Goal: Task Accomplishment & Management: Manage account settings

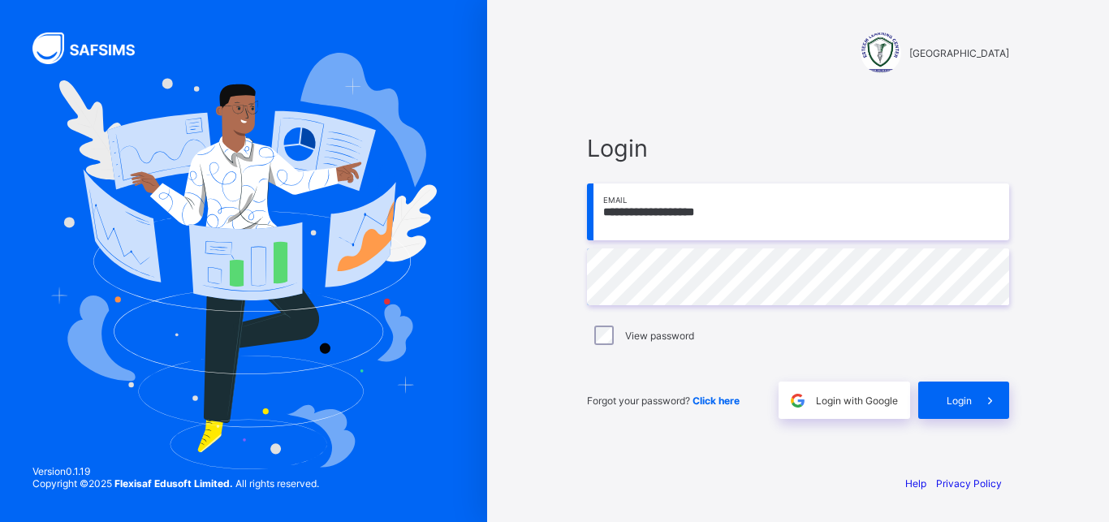
type input "**********"
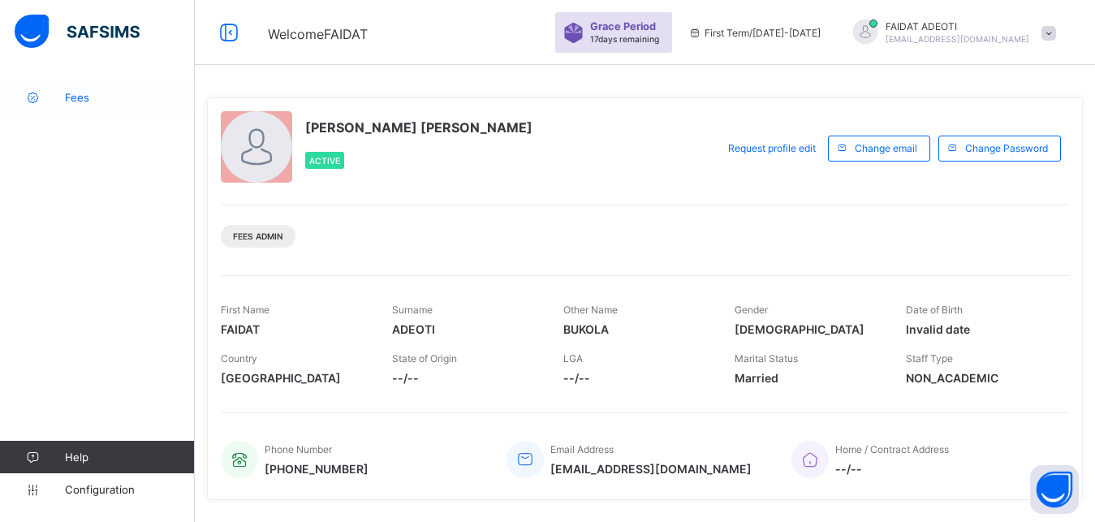
click at [106, 88] on link "Fees" at bounding box center [97, 97] width 195 height 32
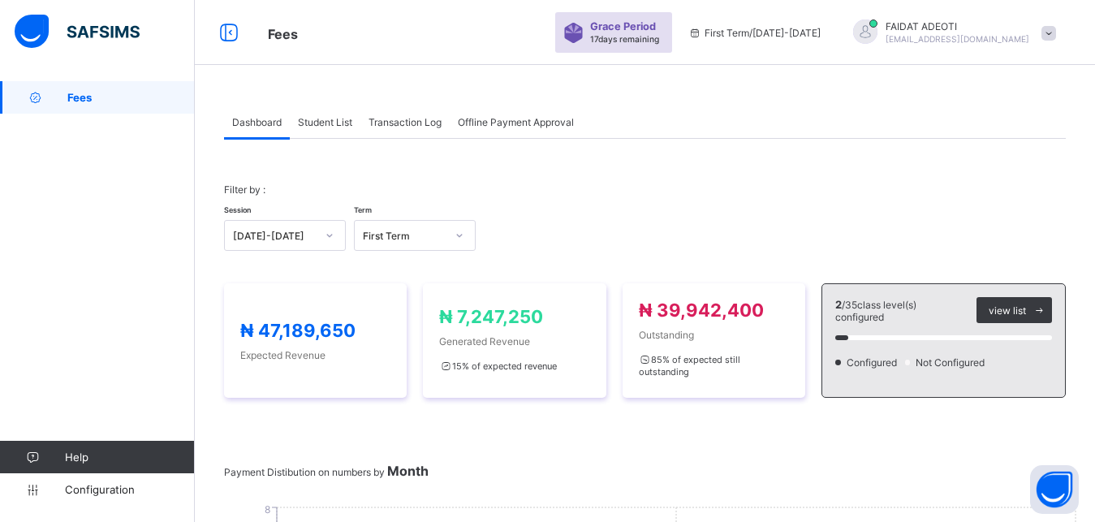
click at [329, 122] on span "Student List" at bounding box center [325, 122] width 54 height 12
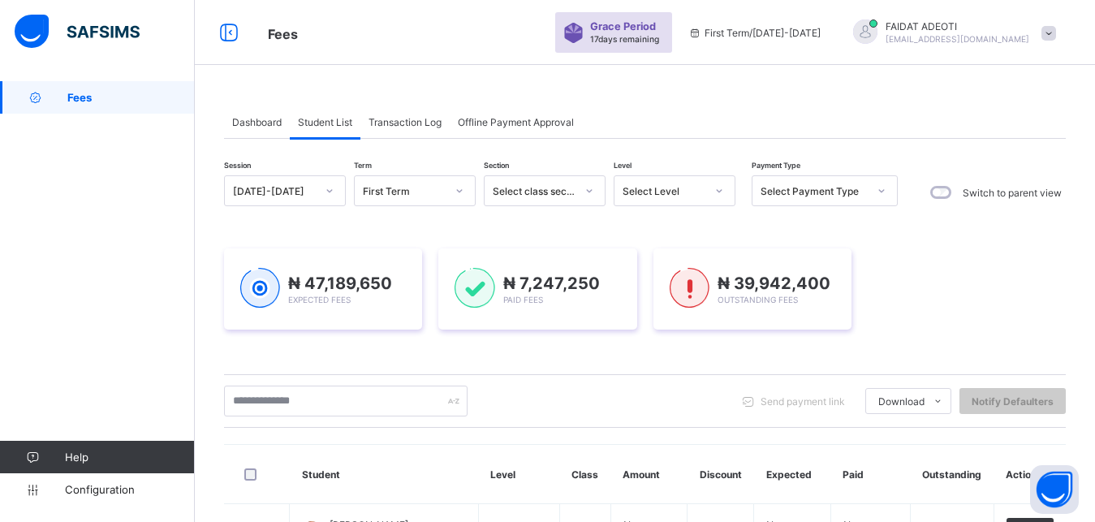
click at [717, 192] on icon at bounding box center [719, 191] width 10 height 16
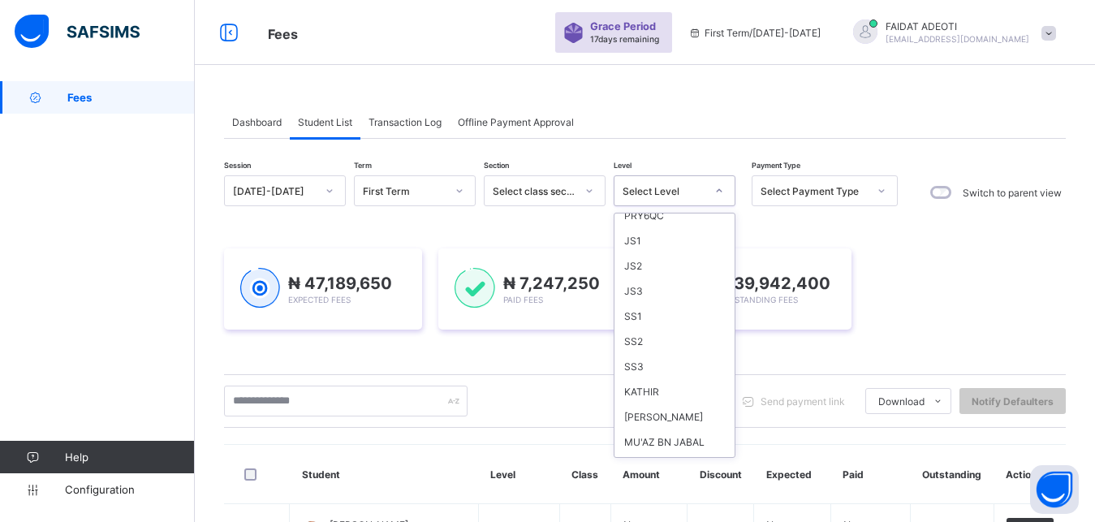
scroll to position [259, 0]
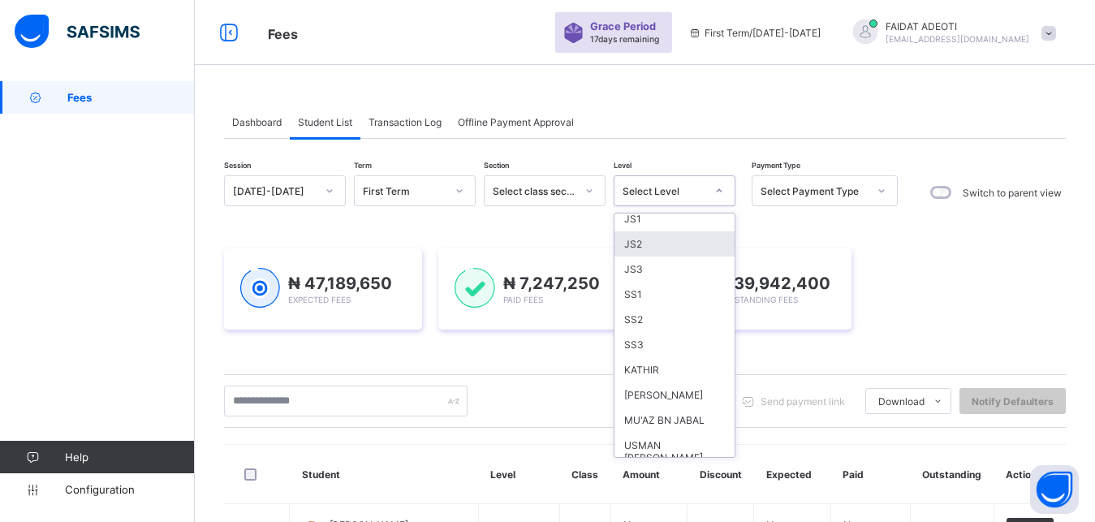
click at [624, 246] on div "JS2" at bounding box center [674, 243] width 120 height 25
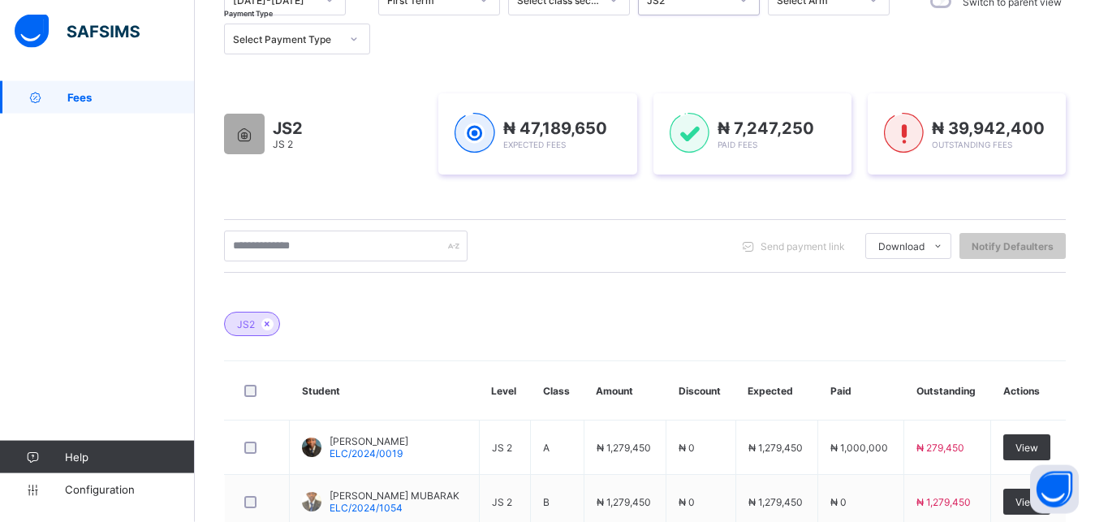
scroll to position [201, 0]
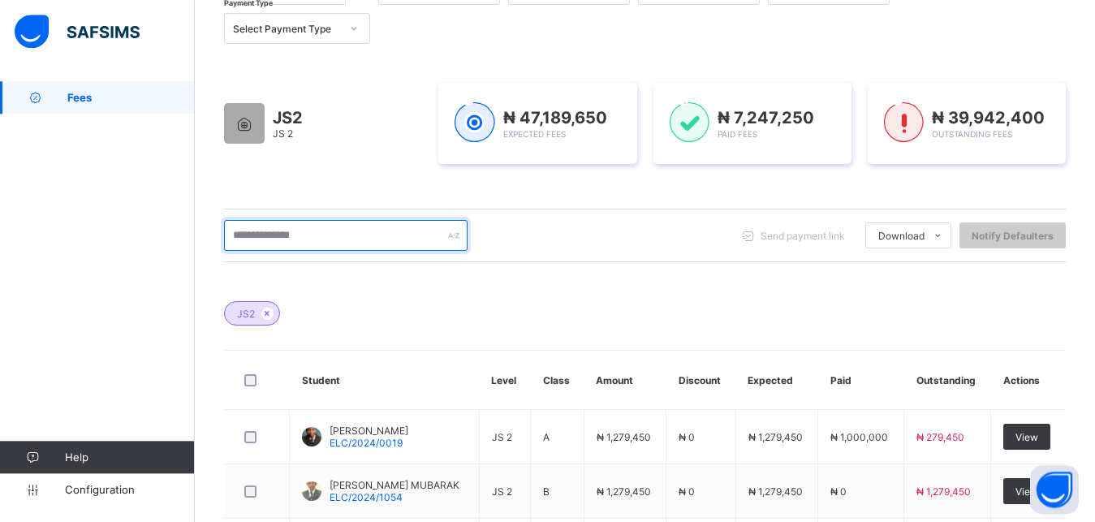
click at [351, 233] on input "text" at bounding box center [345, 235] width 243 height 31
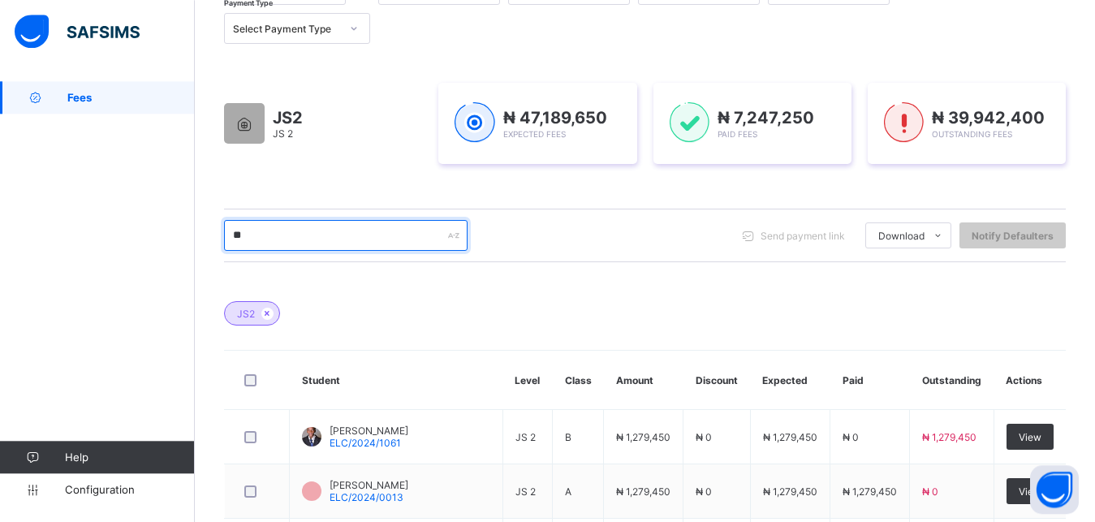
type input "*"
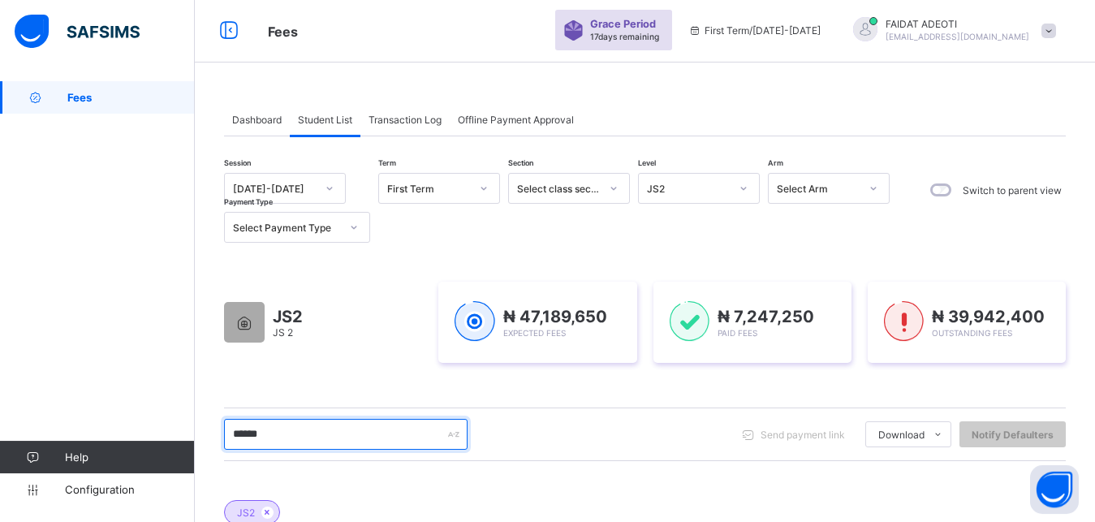
scroll to position [0, 0]
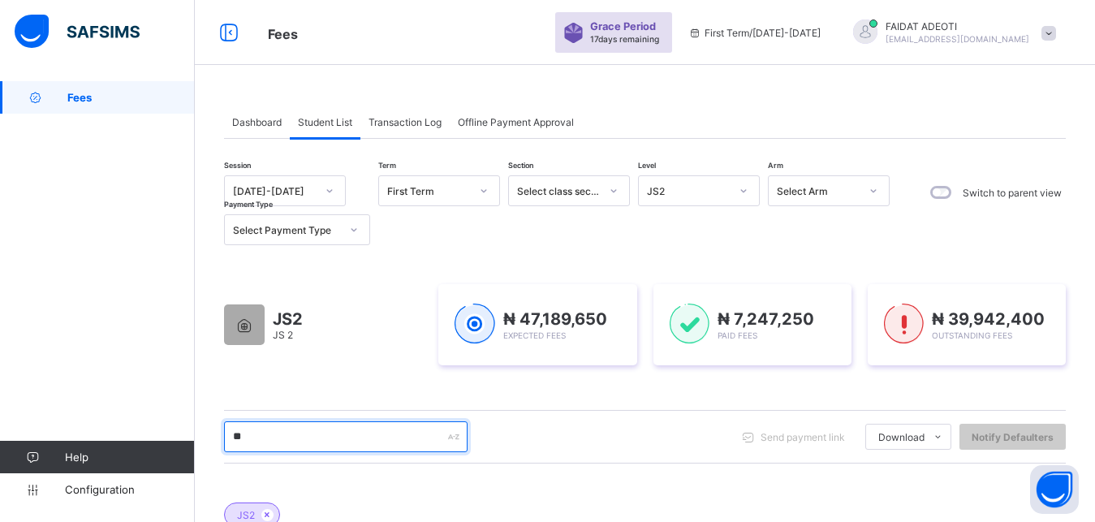
type input "*"
type input "******"
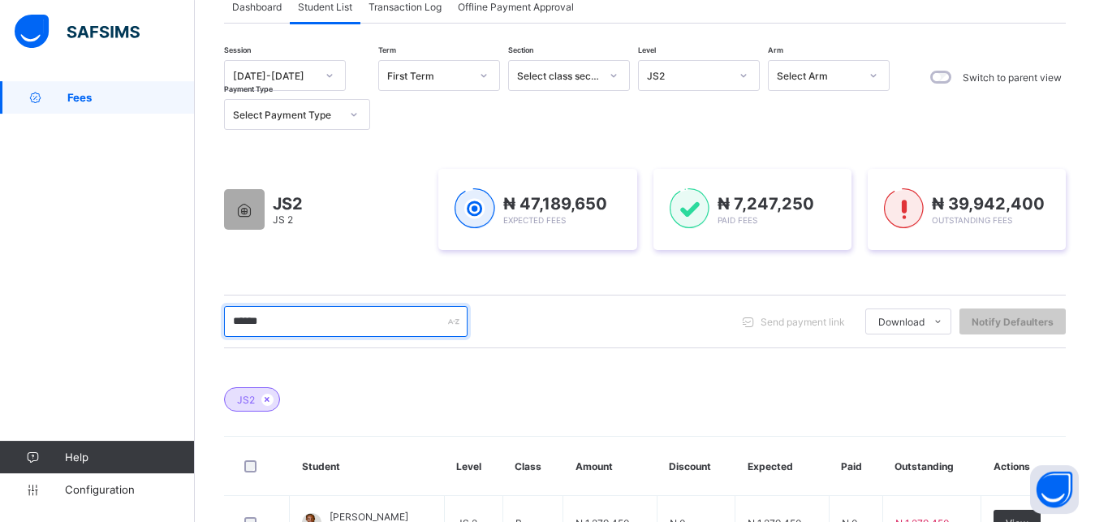
scroll to position [113, 0]
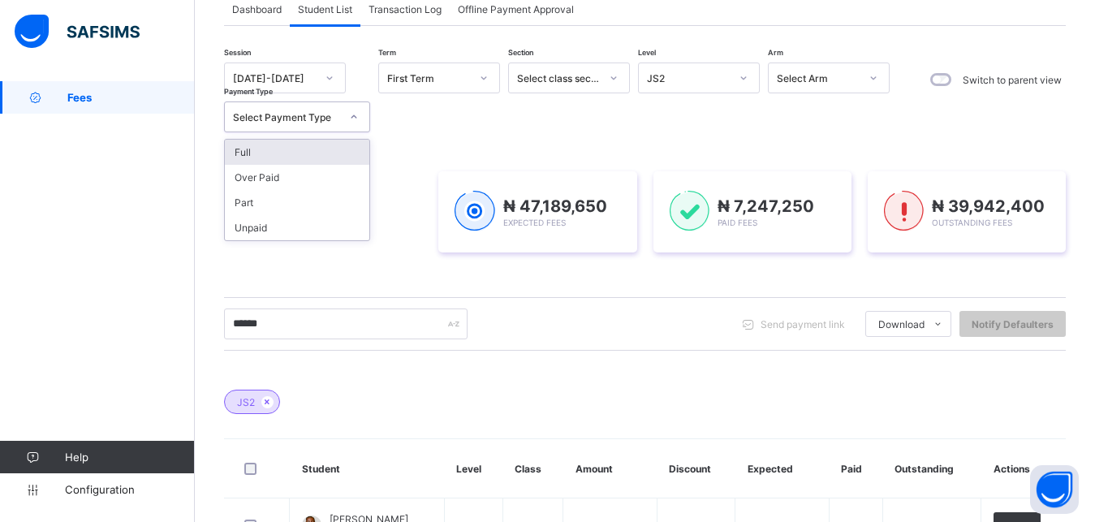
click at [355, 116] on icon at bounding box center [354, 117] width 10 height 16
click at [312, 151] on div "Full" at bounding box center [297, 152] width 144 height 25
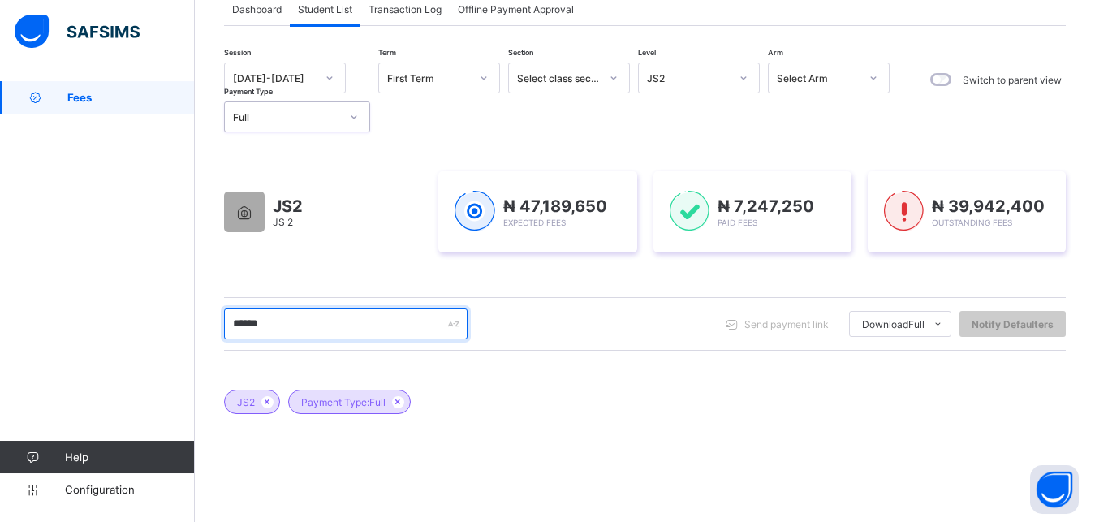
click at [368, 329] on input "******" at bounding box center [345, 323] width 243 height 31
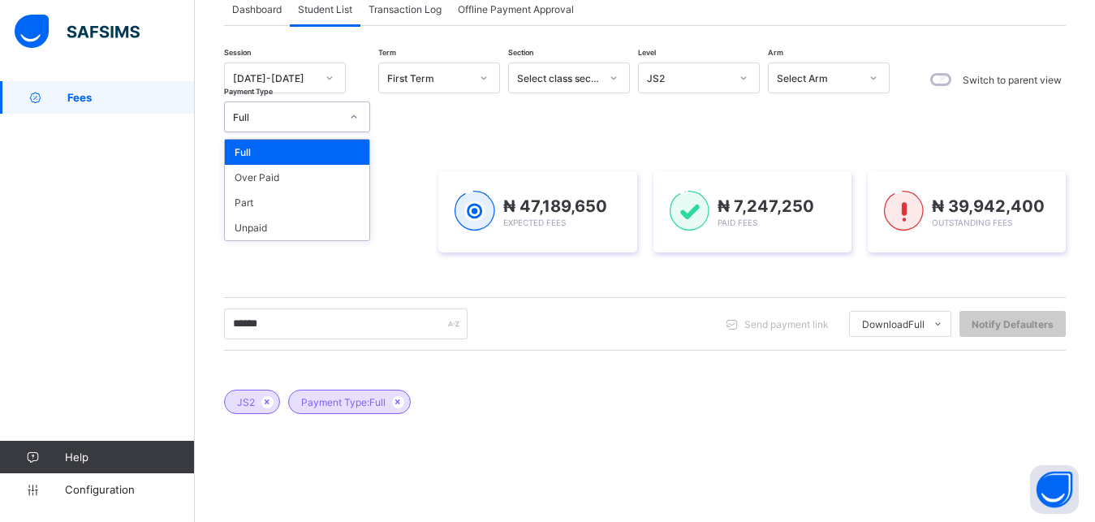
click at [356, 118] on icon at bounding box center [354, 117] width 10 height 16
click at [298, 200] on div "Part" at bounding box center [297, 202] width 144 height 25
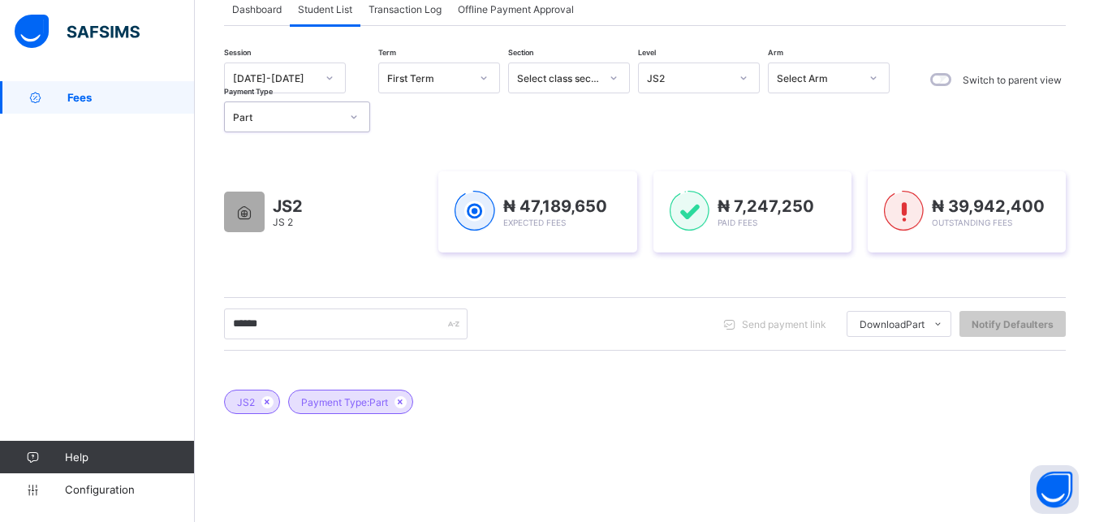
click at [355, 118] on icon at bounding box center [354, 117] width 10 height 16
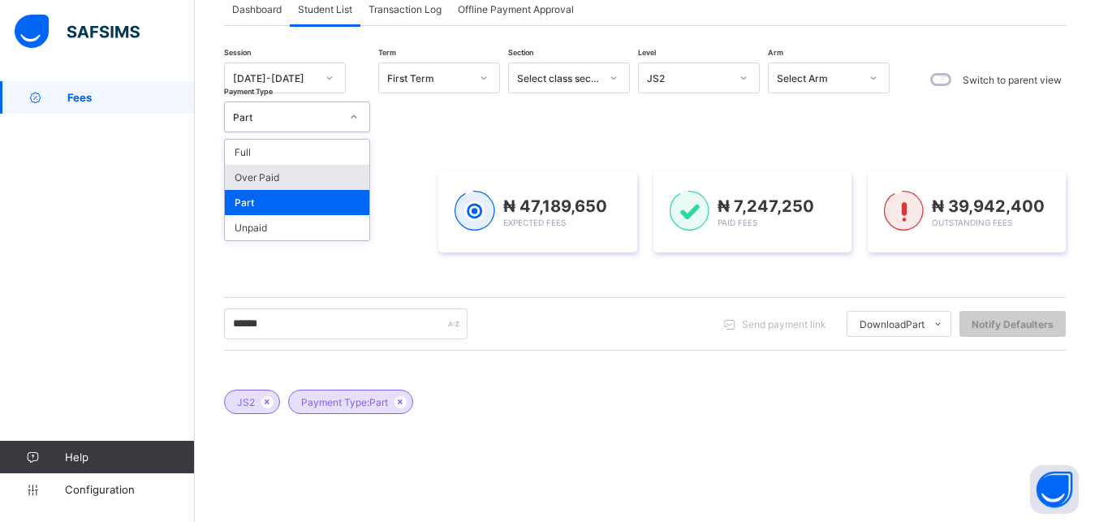
click at [289, 183] on div "Over Paid" at bounding box center [297, 177] width 144 height 25
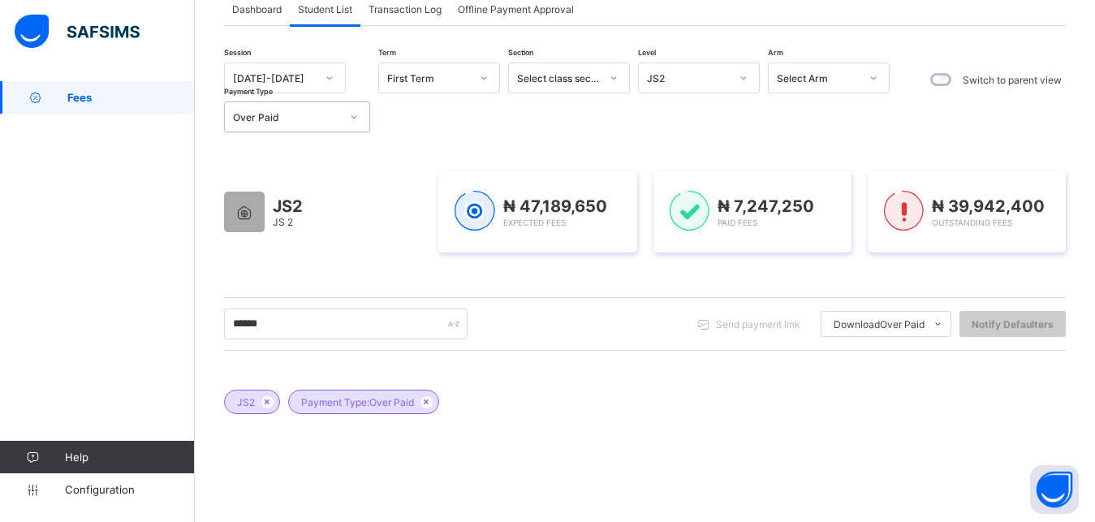
click at [357, 118] on icon at bounding box center [354, 117] width 10 height 16
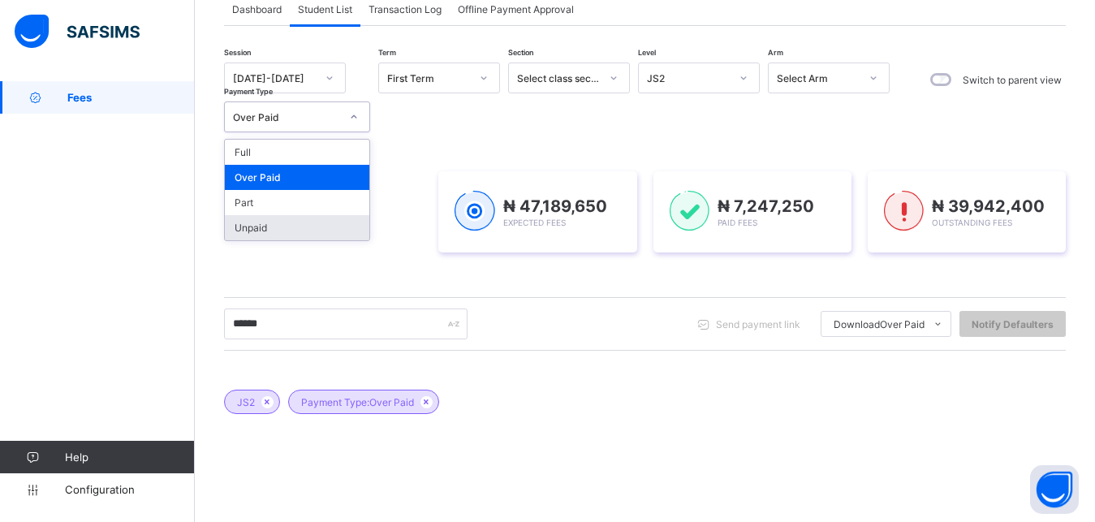
click at [321, 236] on div "Unpaid" at bounding box center [297, 227] width 144 height 25
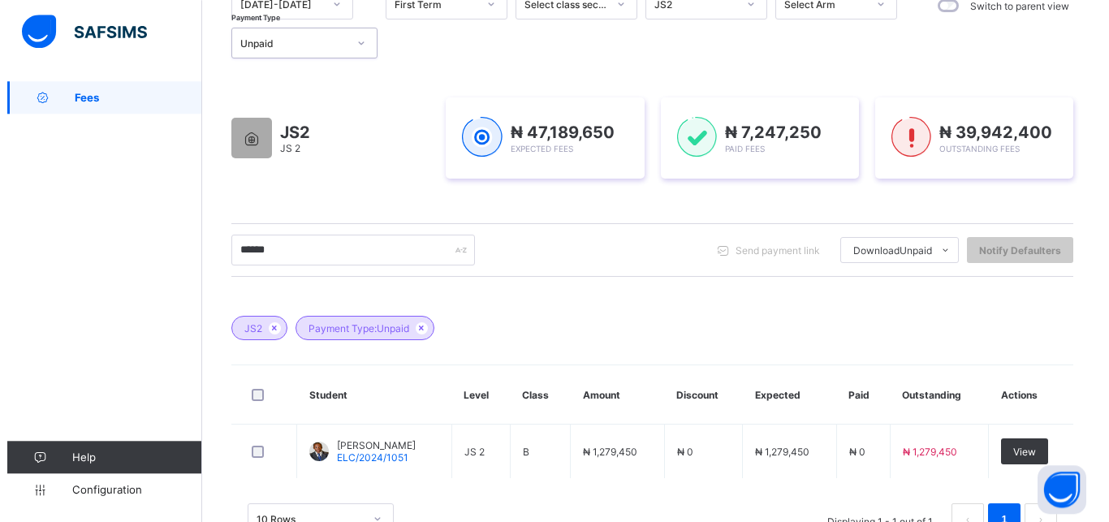
scroll to position [241, 0]
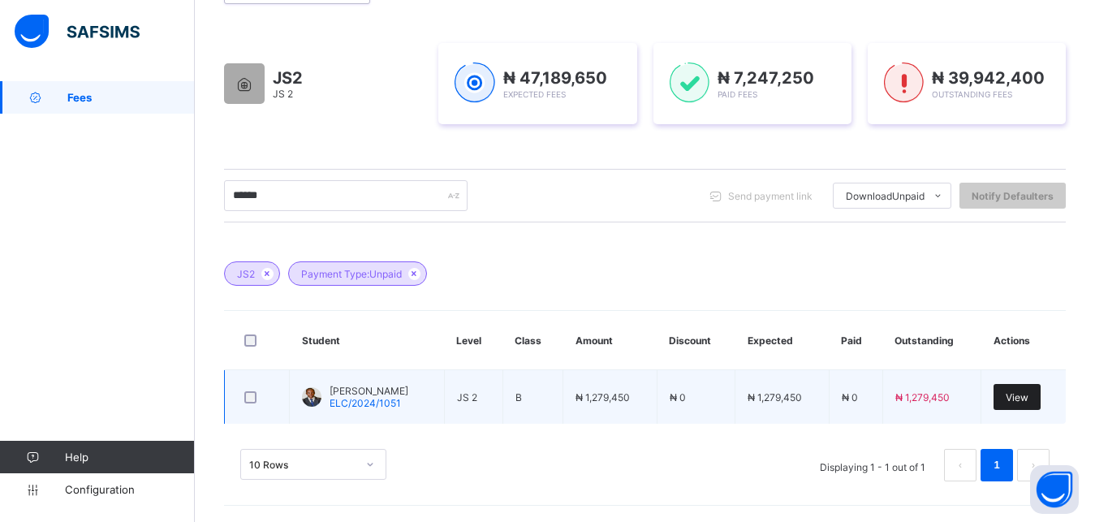
click at [1028, 401] on span "View" at bounding box center [1017, 397] width 23 height 12
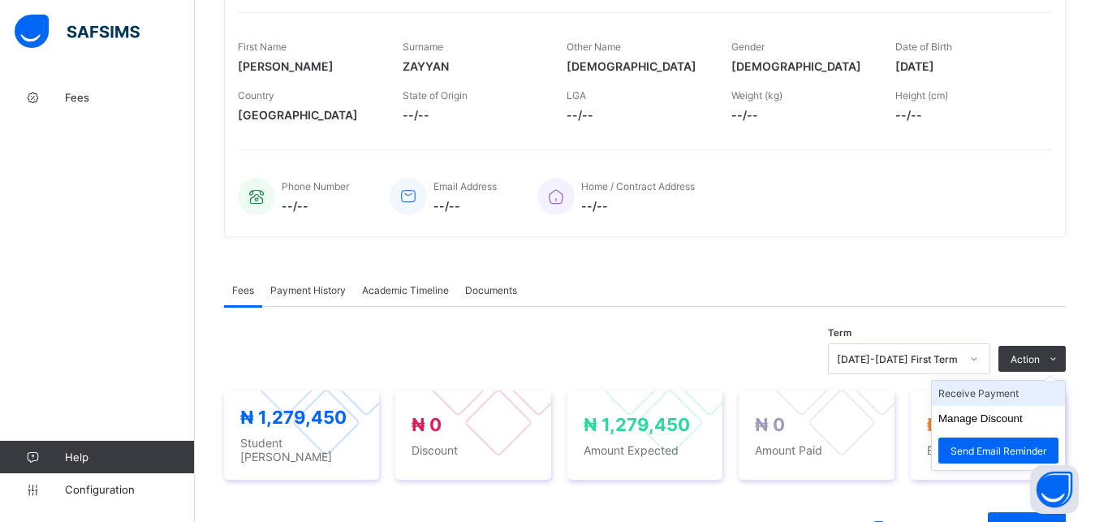
click at [1019, 397] on li "Receive Payment" at bounding box center [998, 393] width 133 height 25
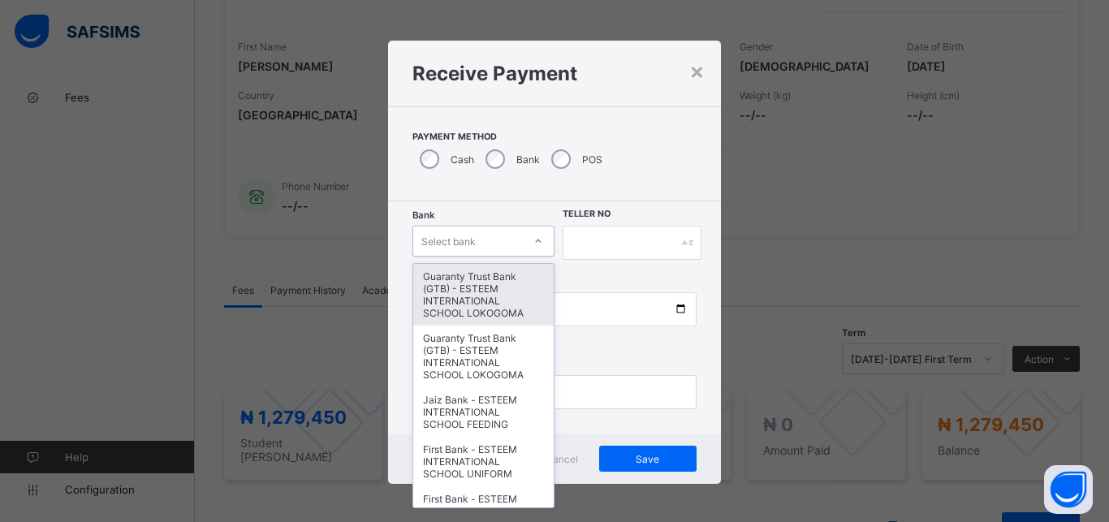
click at [533, 243] on icon at bounding box center [538, 241] width 10 height 16
click at [691, 73] on div "×" at bounding box center [696, 71] width 15 height 28
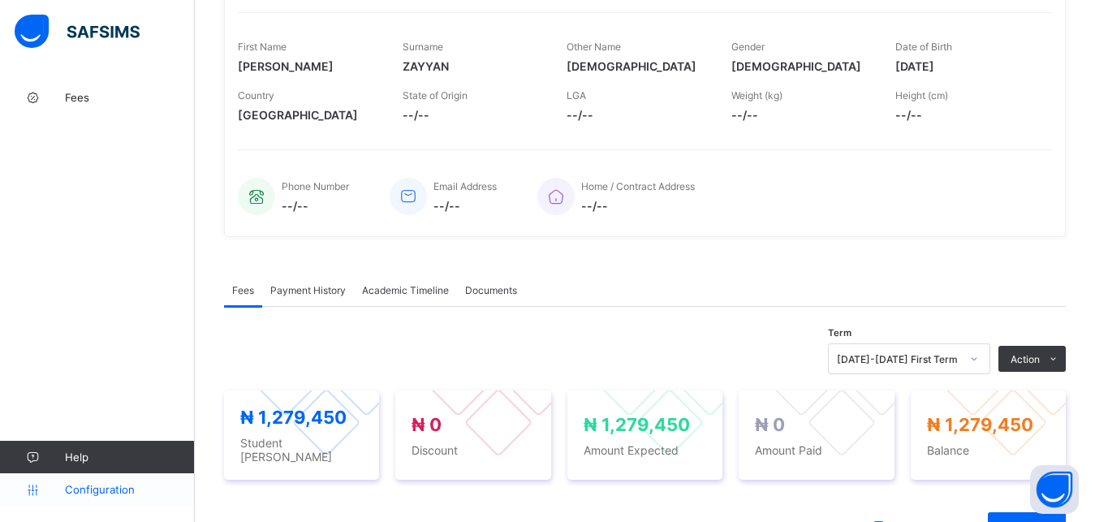
click at [97, 487] on span "Configuration" at bounding box center [129, 489] width 129 height 13
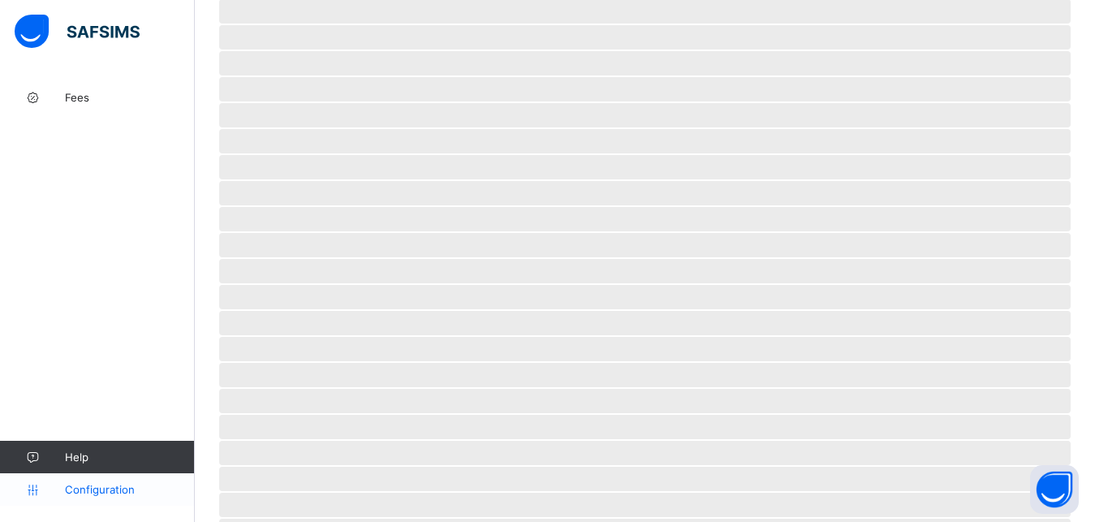
scroll to position [114, 0]
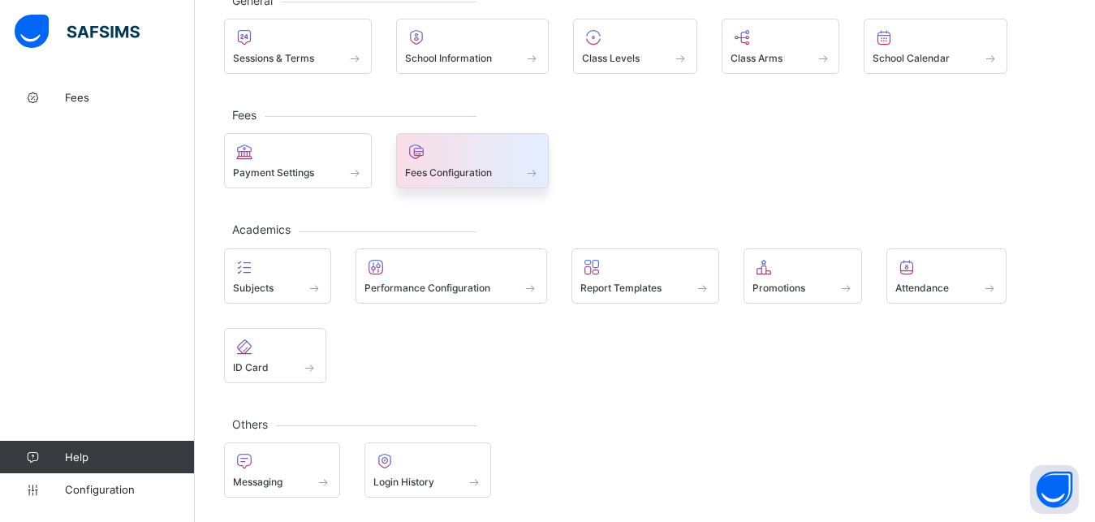
click at [437, 156] on div at bounding box center [473, 151] width 136 height 19
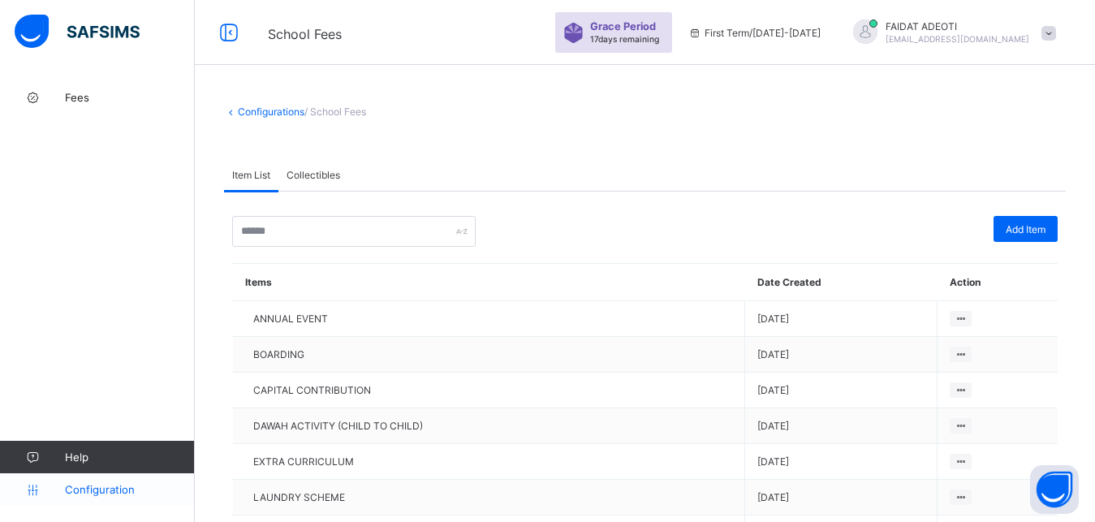
click at [101, 495] on span "Configuration" at bounding box center [129, 489] width 129 height 13
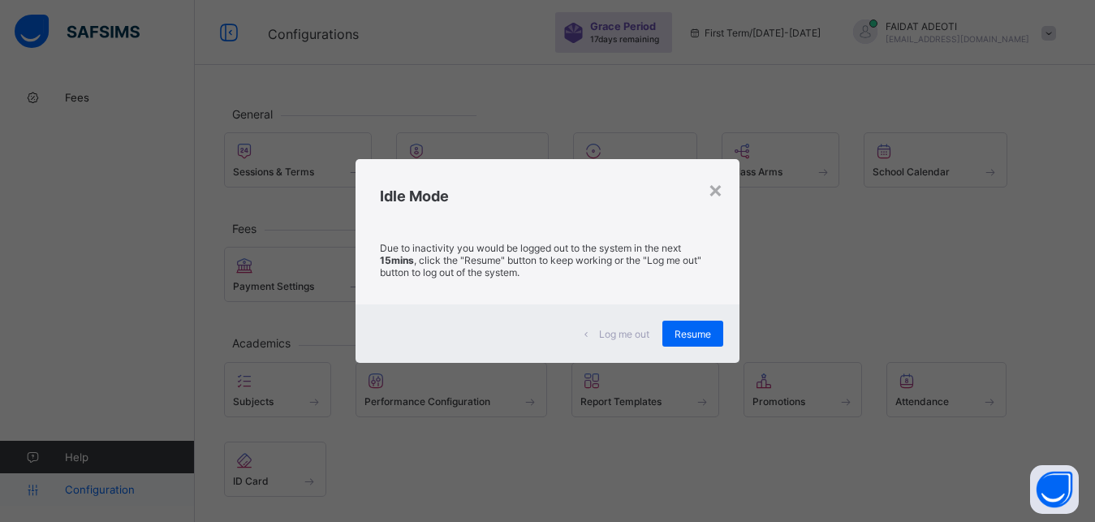
scroll to position [114, 0]
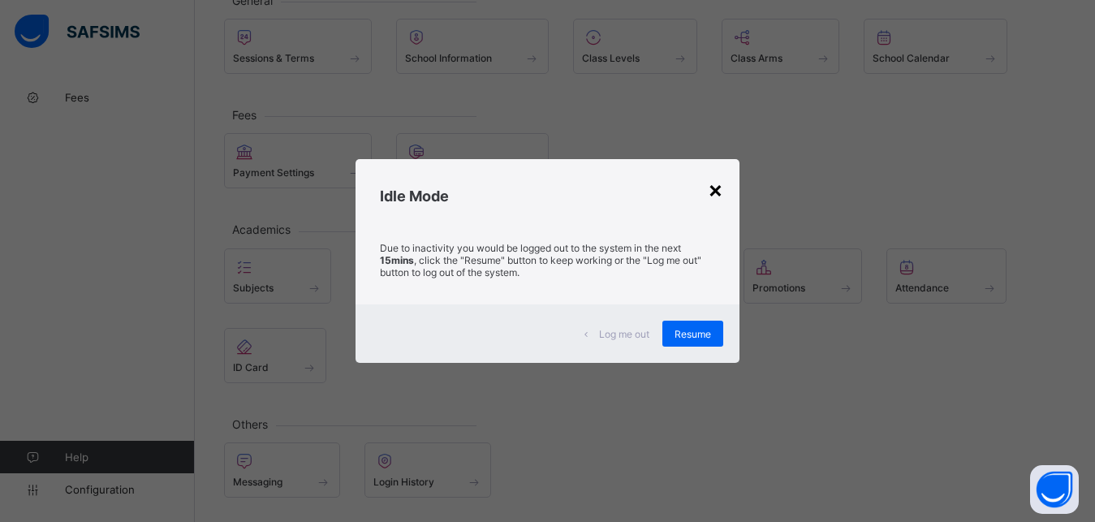
click at [720, 194] on div "×" at bounding box center [715, 189] width 15 height 28
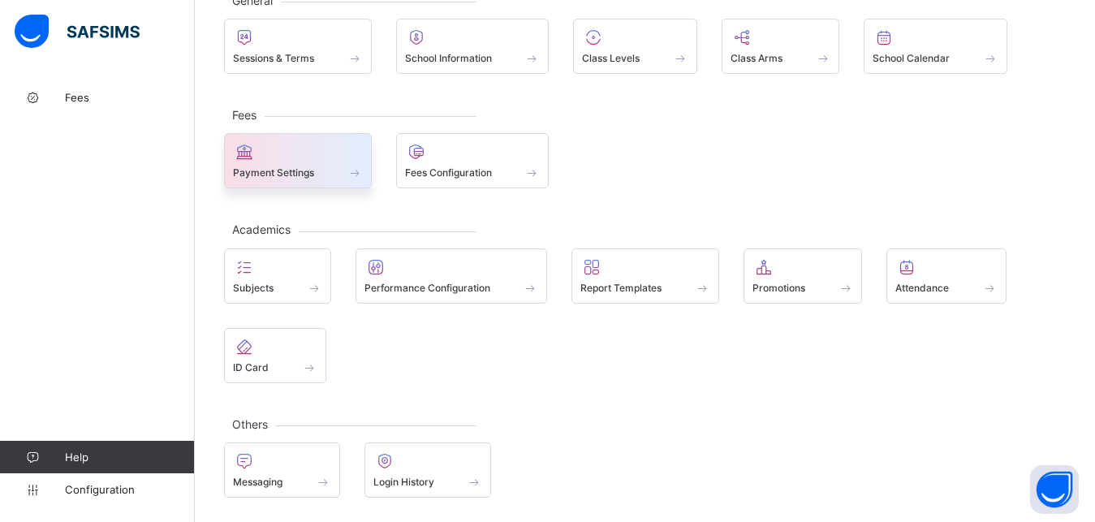
click at [311, 152] on div at bounding box center [298, 151] width 130 height 19
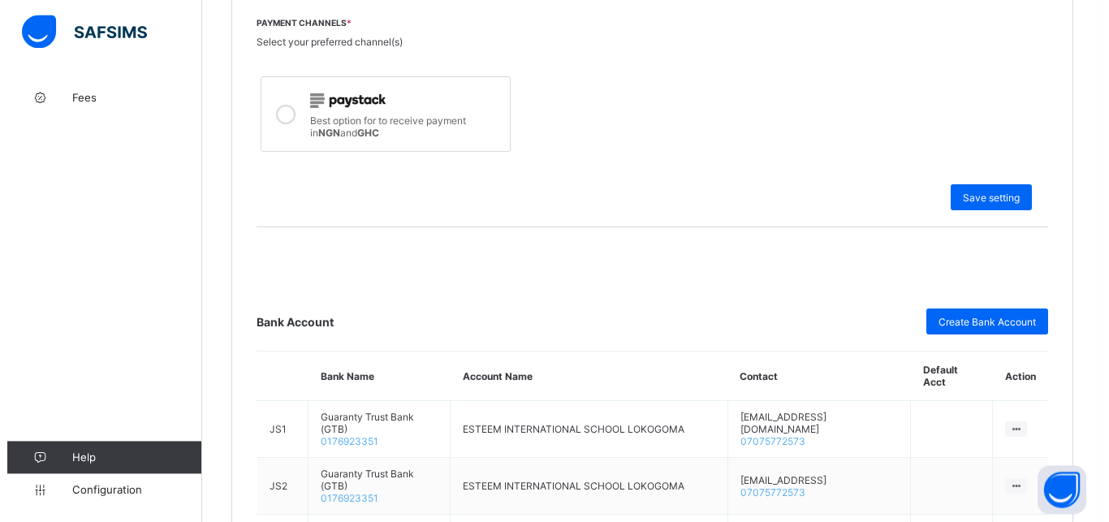
scroll to position [581, 0]
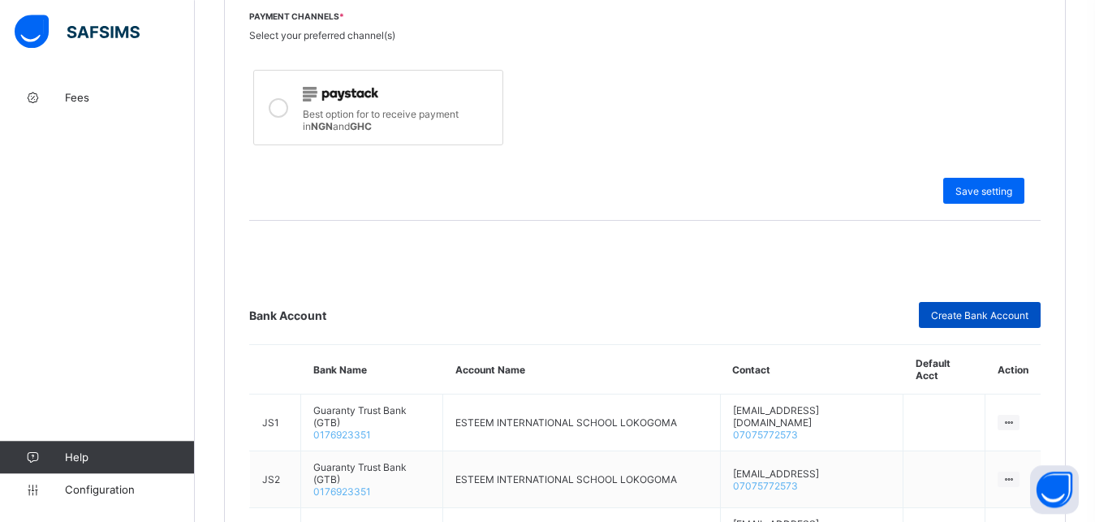
click at [981, 315] on span "Create Bank Account" at bounding box center [979, 315] width 97 height 12
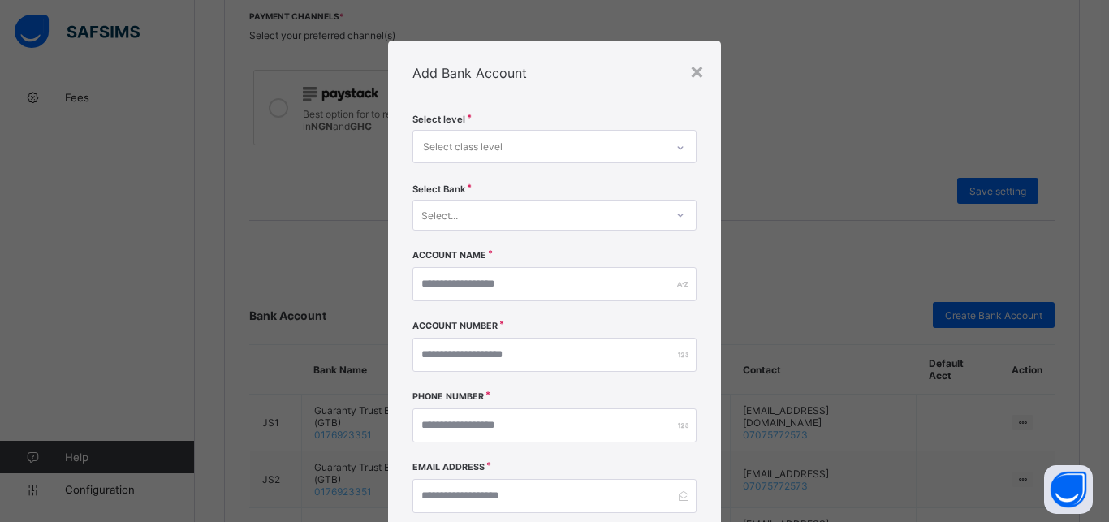
click at [558, 136] on div "Select class level" at bounding box center [539, 147] width 252 height 32
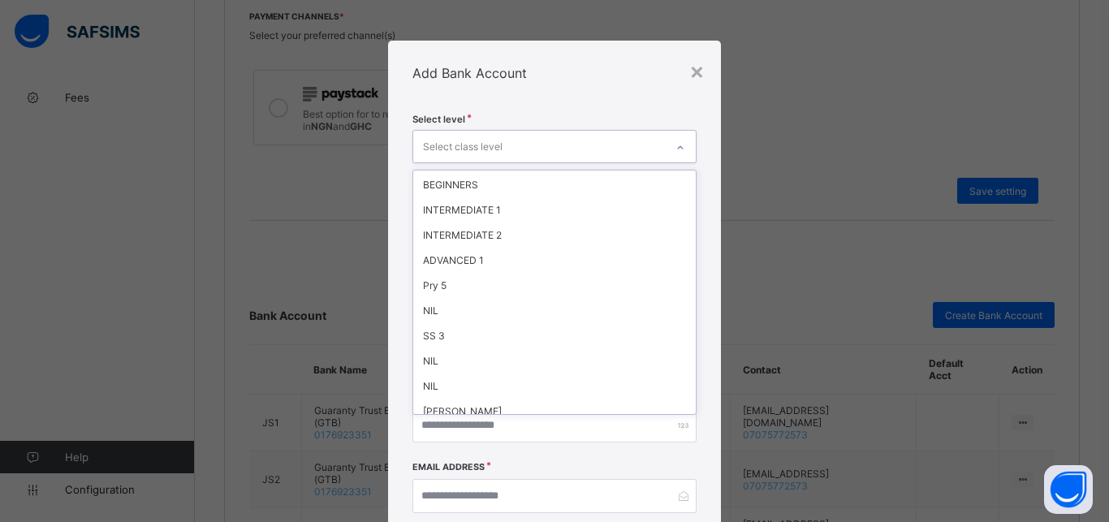
scroll to position [1040, 0]
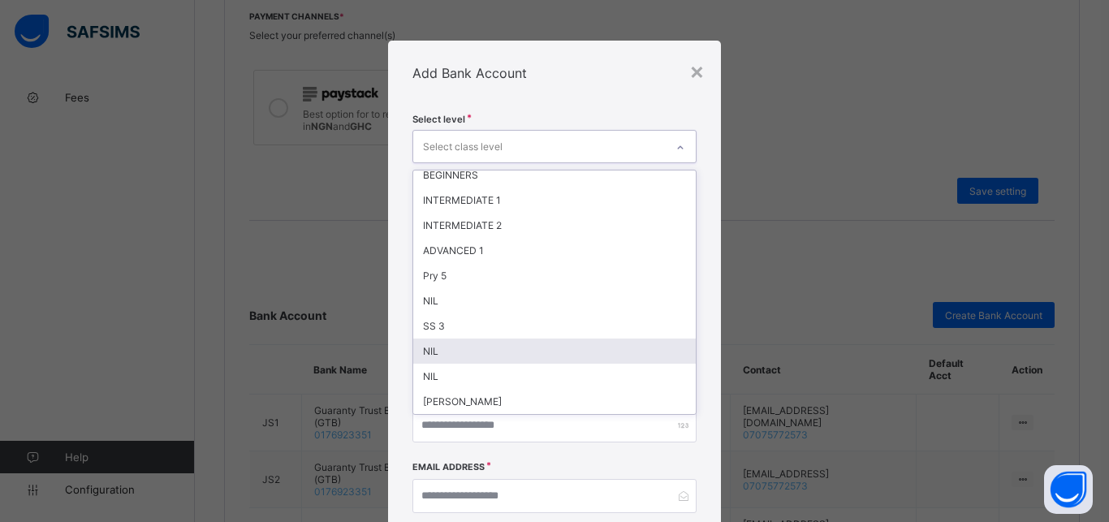
click at [484, 347] on div "NIL" at bounding box center [554, 350] width 282 height 25
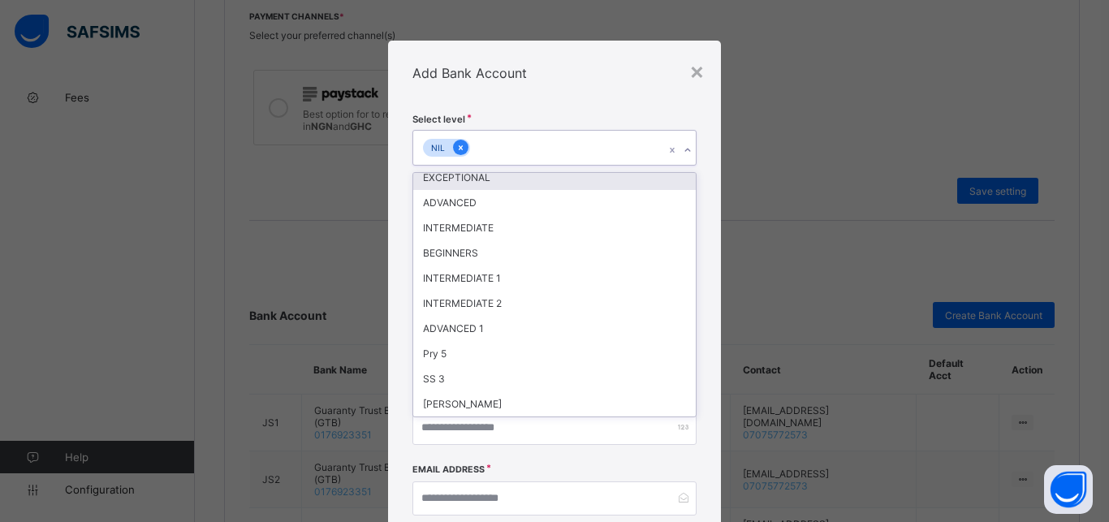
click at [459, 146] on icon at bounding box center [461, 147] width 4 height 5
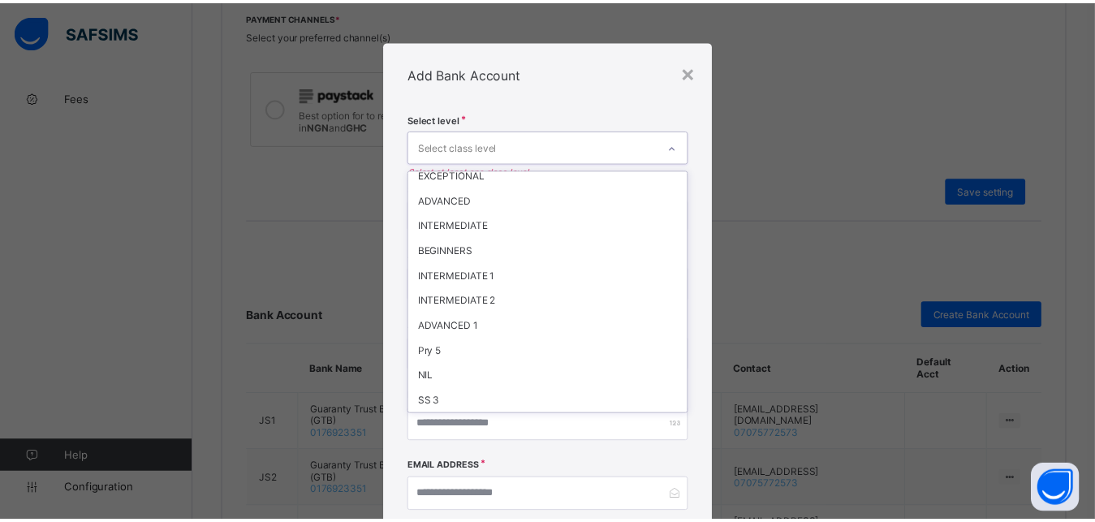
scroll to position [0, 0]
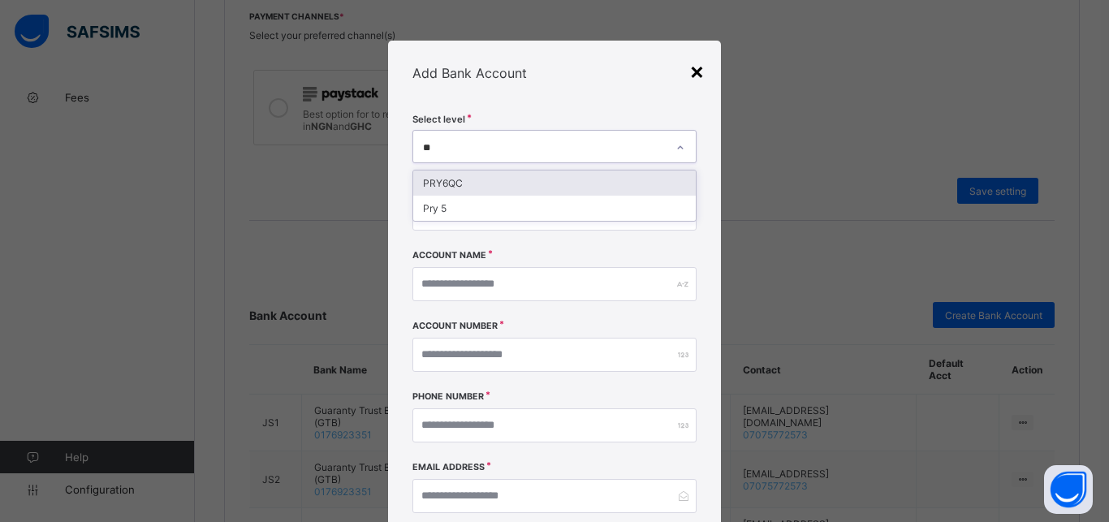
type input "**"
click at [689, 75] on div "×" at bounding box center [696, 71] width 15 height 28
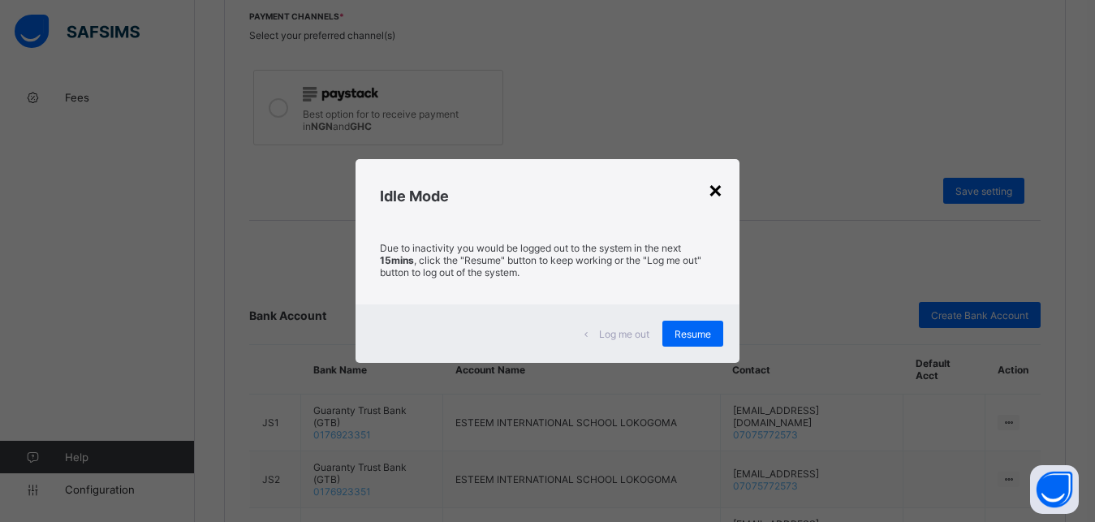
click at [712, 182] on div "×" at bounding box center [715, 189] width 15 height 28
